Goal: Transaction & Acquisition: Book appointment/travel/reservation

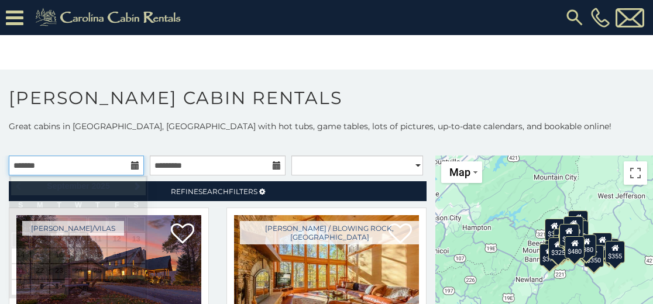
click at [40, 169] on input "text" at bounding box center [76, 166] width 135 height 20
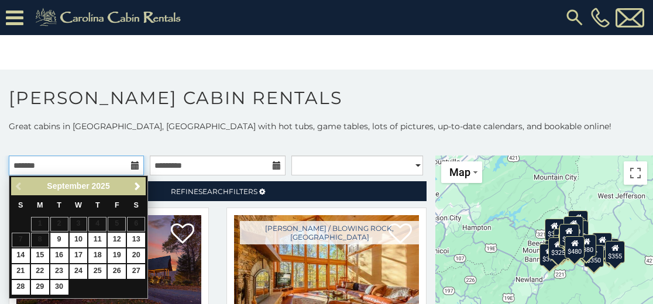
scroll to position [36, 0]
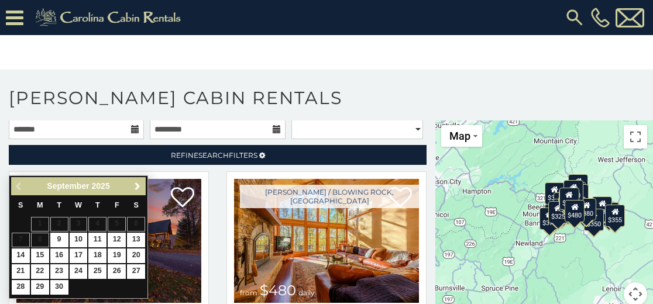
click at [140, 184] on span "Next" at bounding box center [137, 186] width 9 height 9
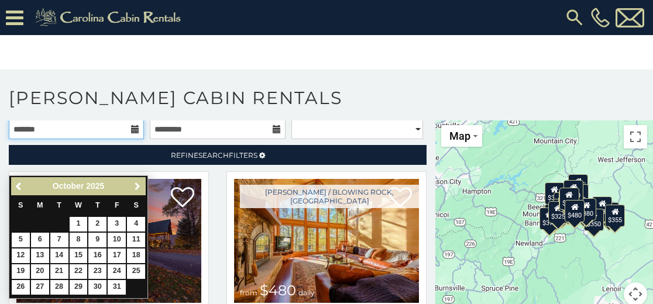
scroll to position [35, 0]
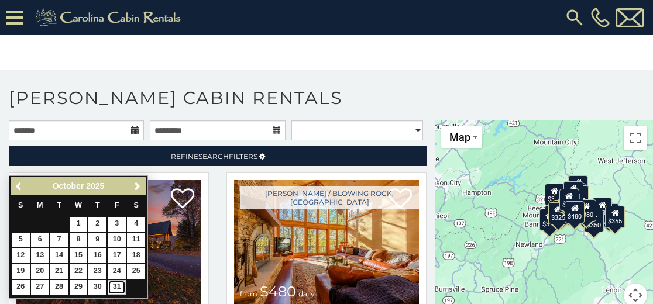
click at [124, 284] on link "31" at bounding box center [117, 287] width 18 height 15
type input "**********"
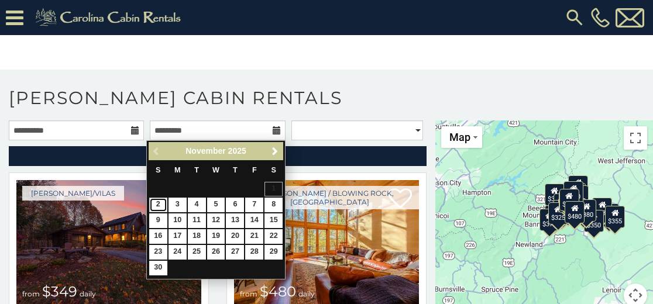
click at [161, 203] on link "2" at bounding box center [158, 205] width 18 height 15
type input "**********"
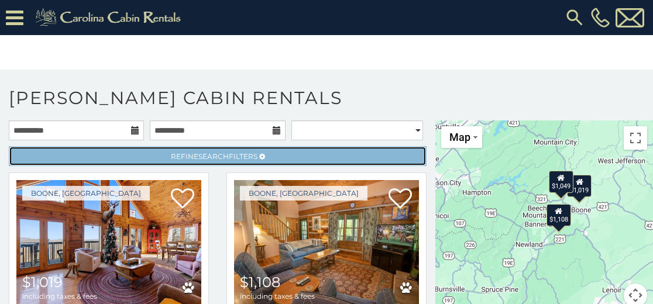
click at [280, 156] on link "Refine Search Filters" at bounding box center [218, 156] width 418 height 20
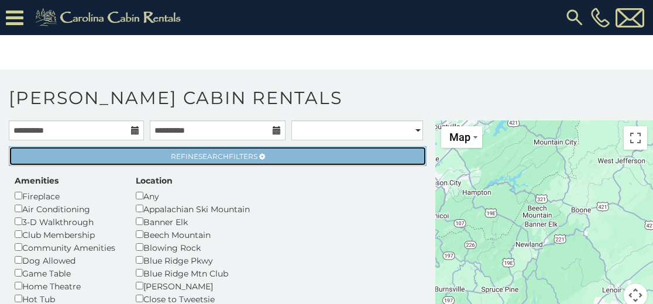
click at [260, 153] on link "Refine Search Filters" at bounding box center [218, 156] width 418 height 20
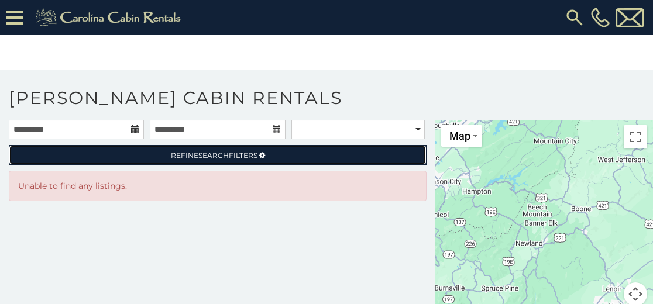
scroll to position [15, 0]
